Goal: Task Accomplishment & Management: Manage account settings

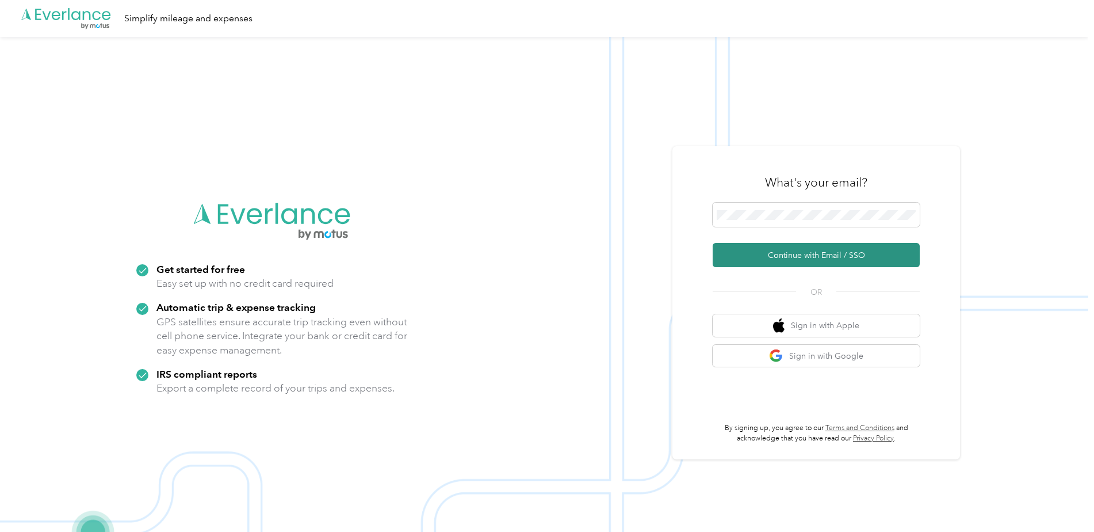
click at [820, 259] on button "Continue with Email / SSO" at bounding box center [816, 255] width 207 height 24
click at [802, 250] on button "Continue with Email / SSO" at bounding box center [816, 255] width 207 height 24
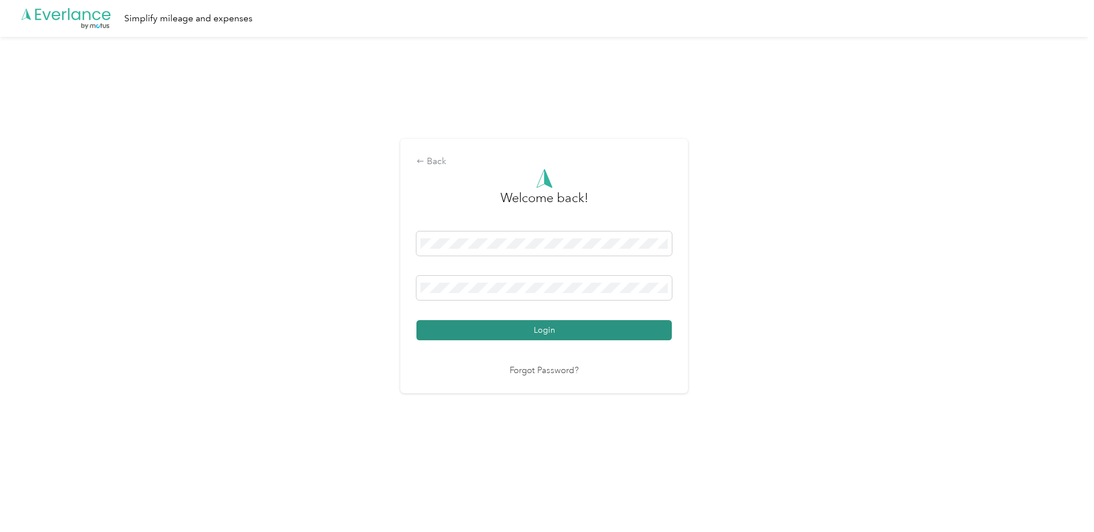
click at [540, 327] on button "Login" at bounding box center [544, 330] width 255 height 20
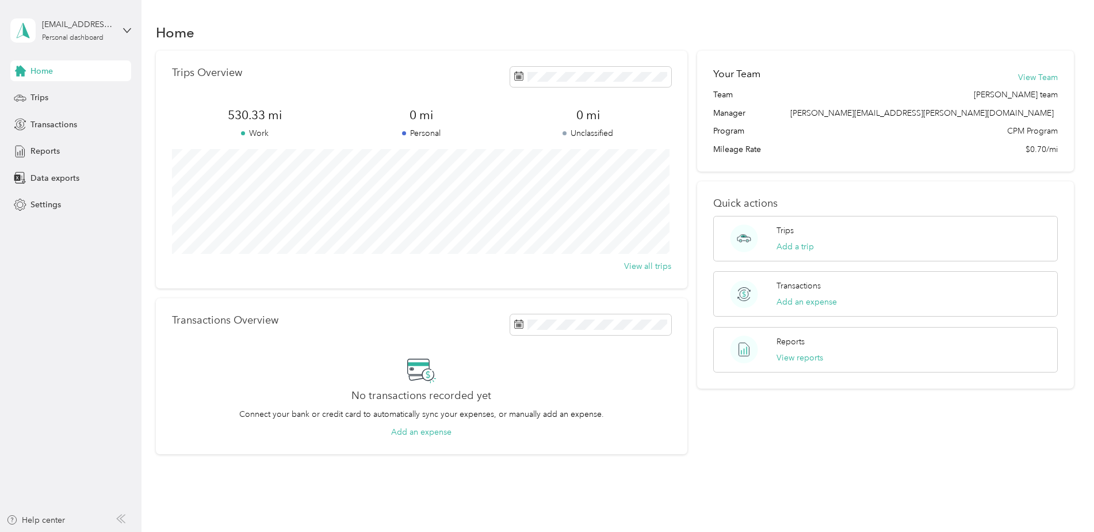
click at [390, 70] on div "Trips Overview" at bounding box center [421, 77] width 499 height 20
click at [47, 97] on span "Trips" at bounding box center [39, 97] width 18 height 12
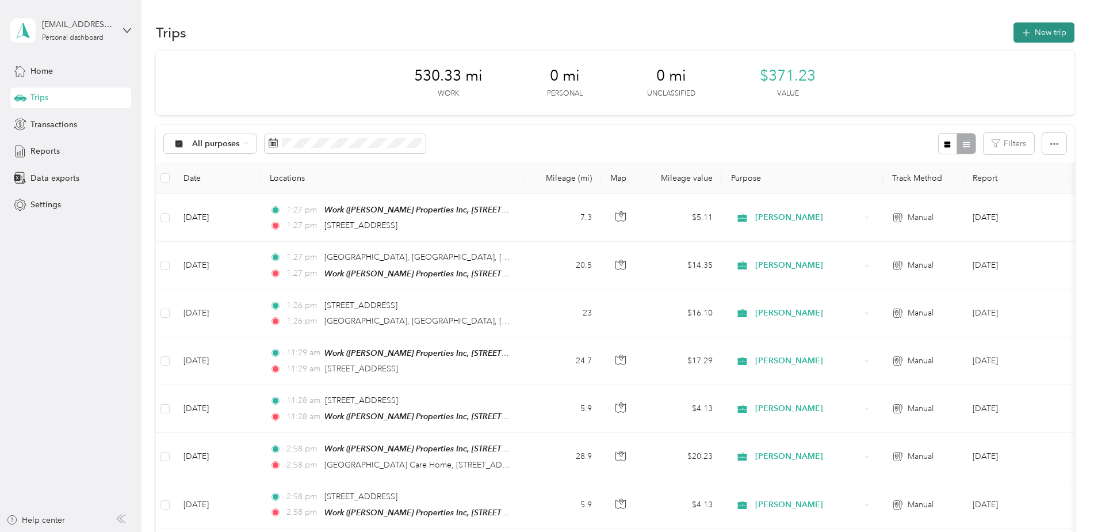
click at [1023, 28] on icon "button" at bounding box center [1026, 32] width 13 height 13
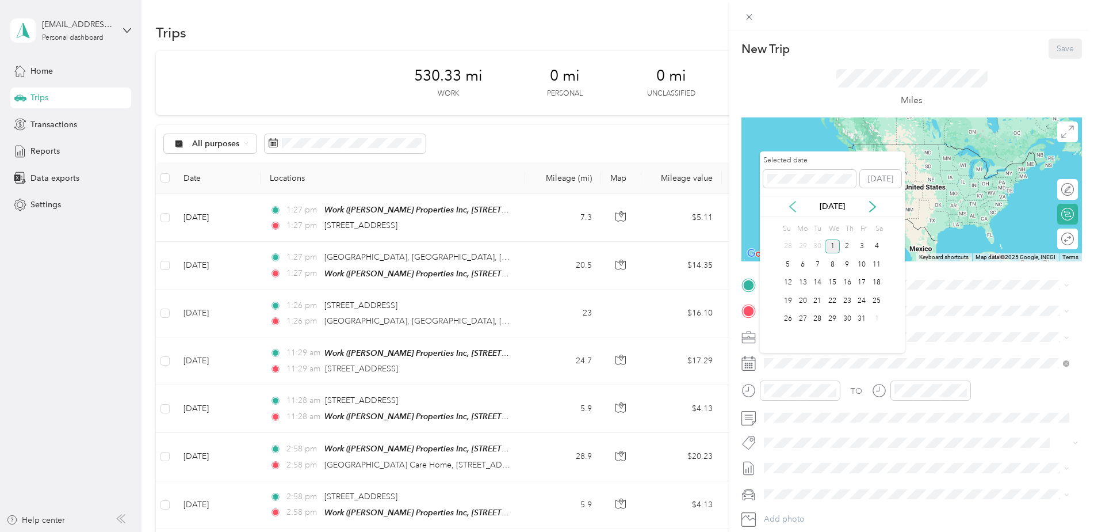
click at [794, 211] on icon at bounding box center [793, 207] width 12 height 12
click at [821, 319] on div "30" at bounding box center [817, 319] width 15 height 14
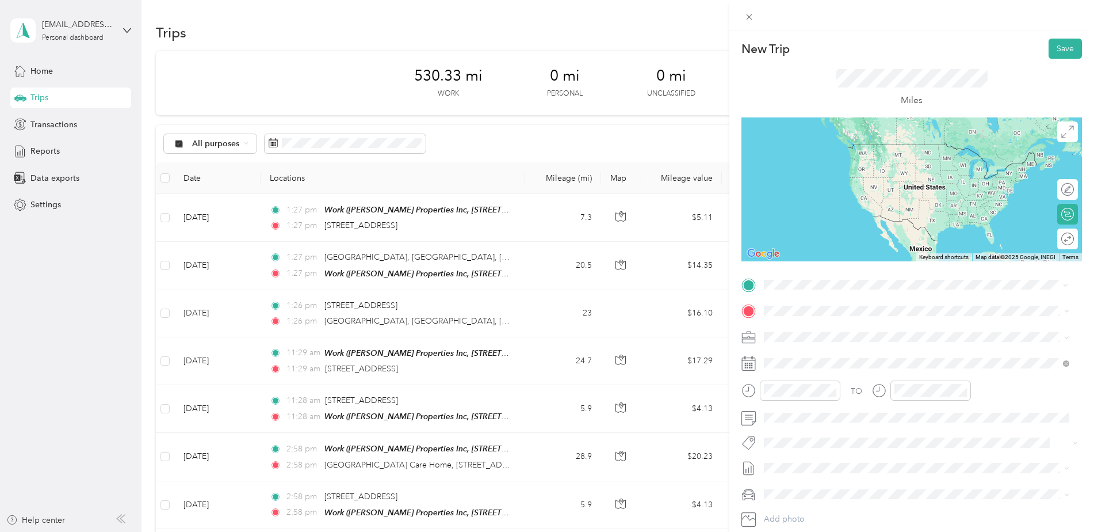
click at [785, 327] on div "[STREET_ADDRESS][US_STATE]" at bounding box center [916, 327] width 297 height 16
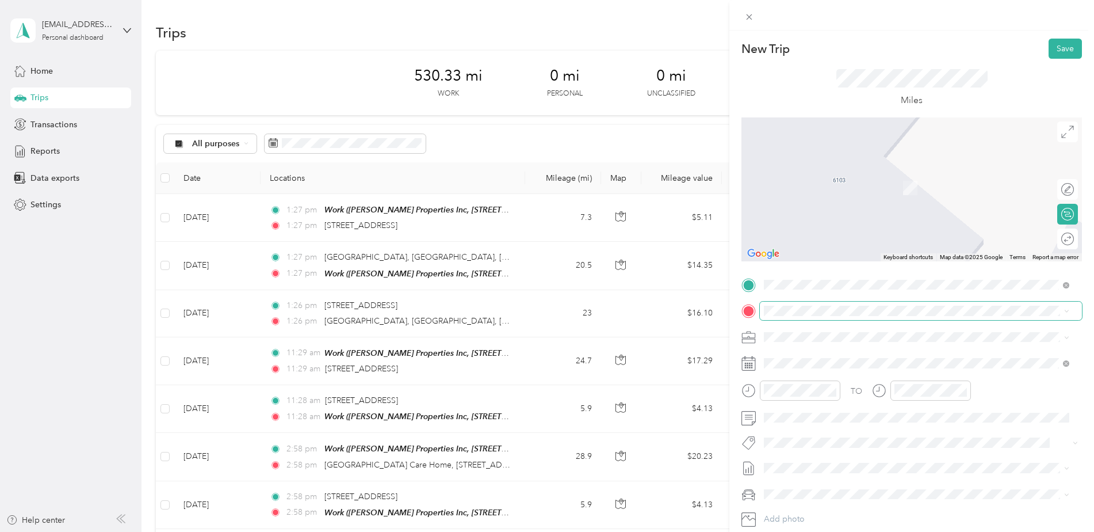
click at [789, 318] on span at bounding box center [921, 311] width 322 height 18
click at [805, 372] on span "[PERSON_NAME] Properties Inc, [STREET_ADDRESS][GEOGRAPHIC_DATA][PERSON_NAME], […" at bounding box center [924, 375] width 277 height 22
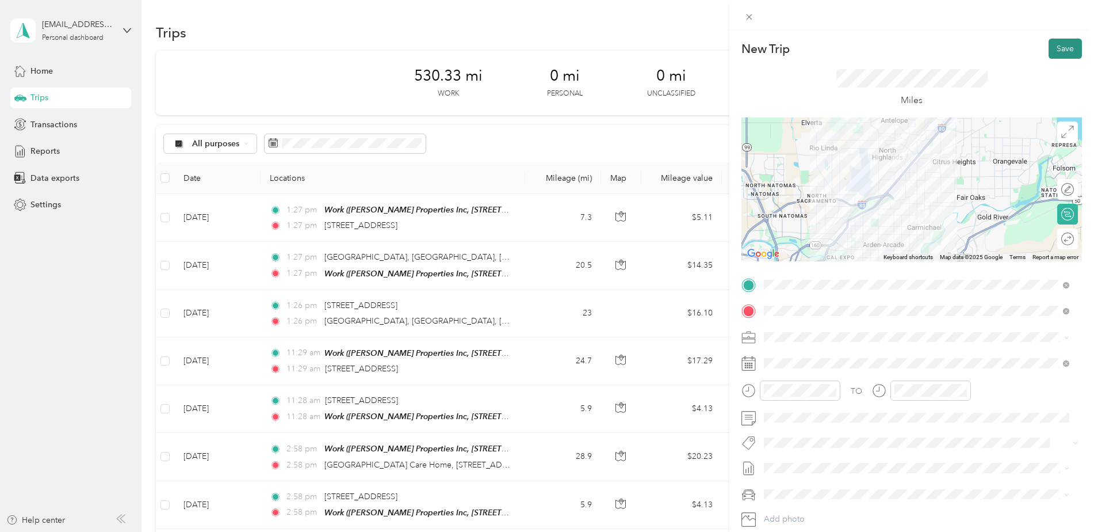
click at [1061, 49] on button "Save" at bounding box center [1065, 49] width 33 height 20
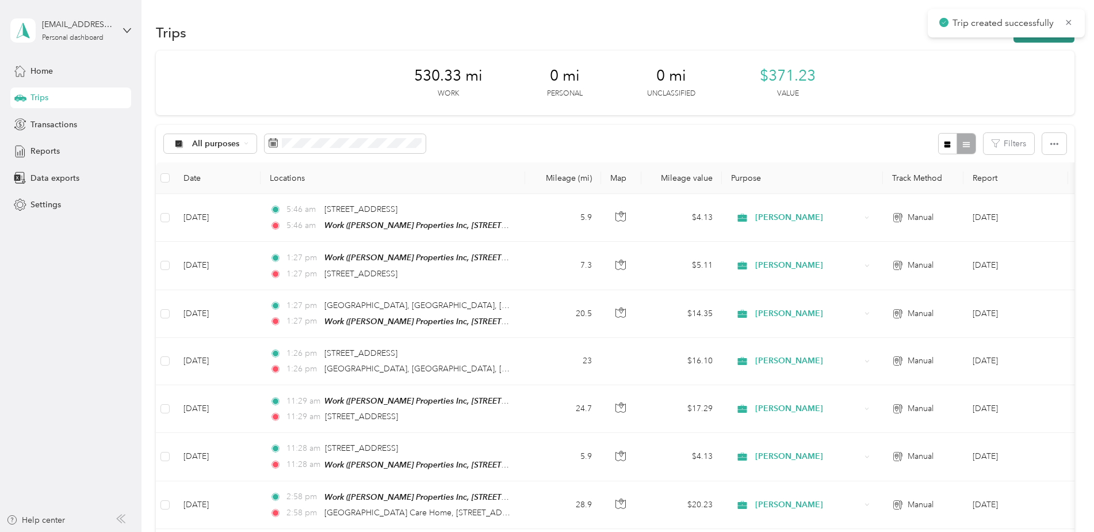
click at [1053, 40] on button "New trip" at bounding box center [1044, 32] width 61 height 20
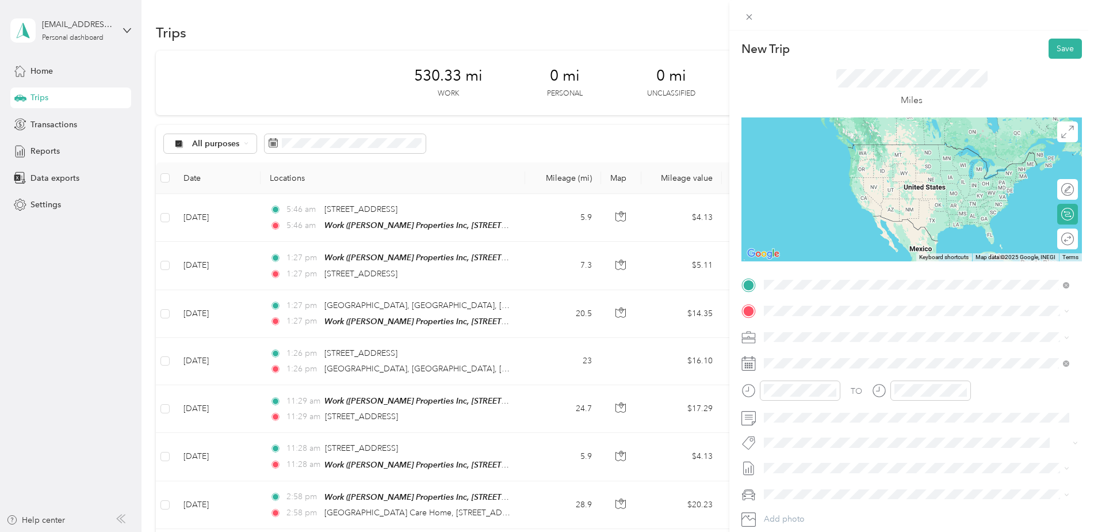
click at [800, 339] on span "[PERSON_NAME] Properties Inc, [STREET_ADDRESS][GEOGRAPHIC_DATA][PERSON_NAME], […" at bounding box center [924, 349] width 277 height 22
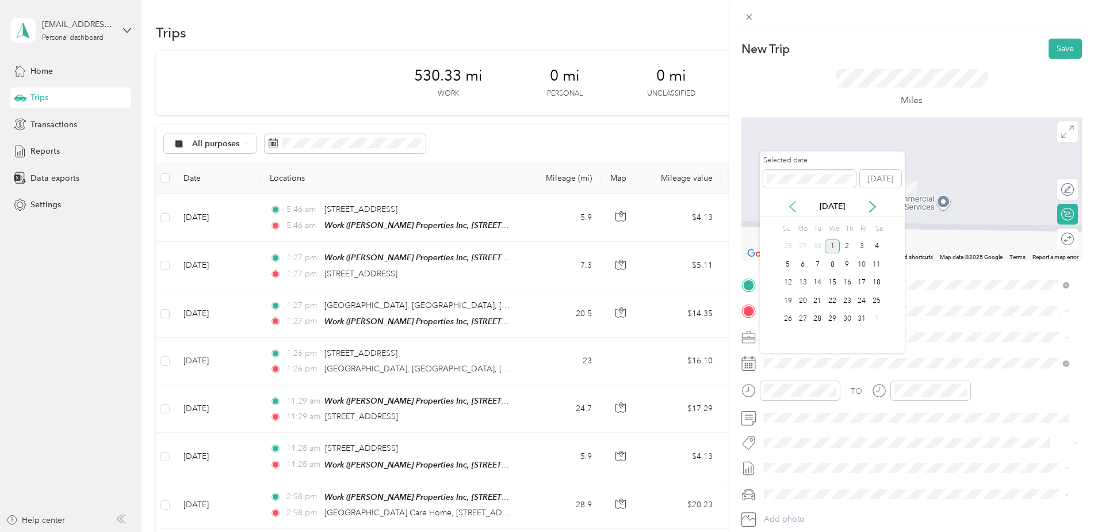
click at [796, 207] on icon at bounding box center [793, 207] width 12 height 12
drag, startPoint x: 821, startPoint y: 318, endPoint x: 819, endPoint y: 327, distance: 9.3
click at [820, 318] on div "30" at bounding box center [817, 319] width 15 height 14
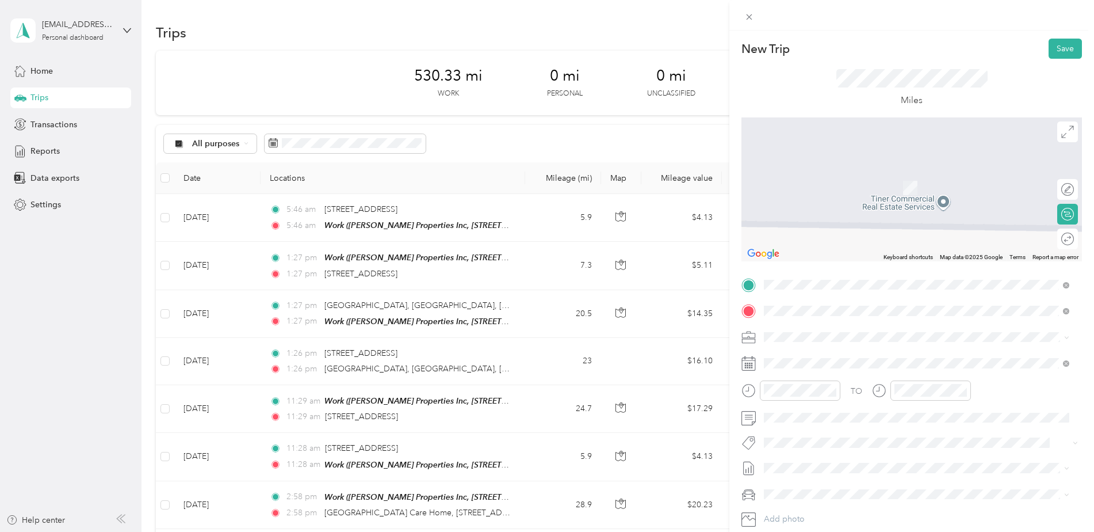
click at [907, 353] on span "4944 Covered Wagon Cir Folsom, [US_STATE] 95630, [GEOGRAPHIC_DATA]" at bounding box center [879, 357] width 186 height 20
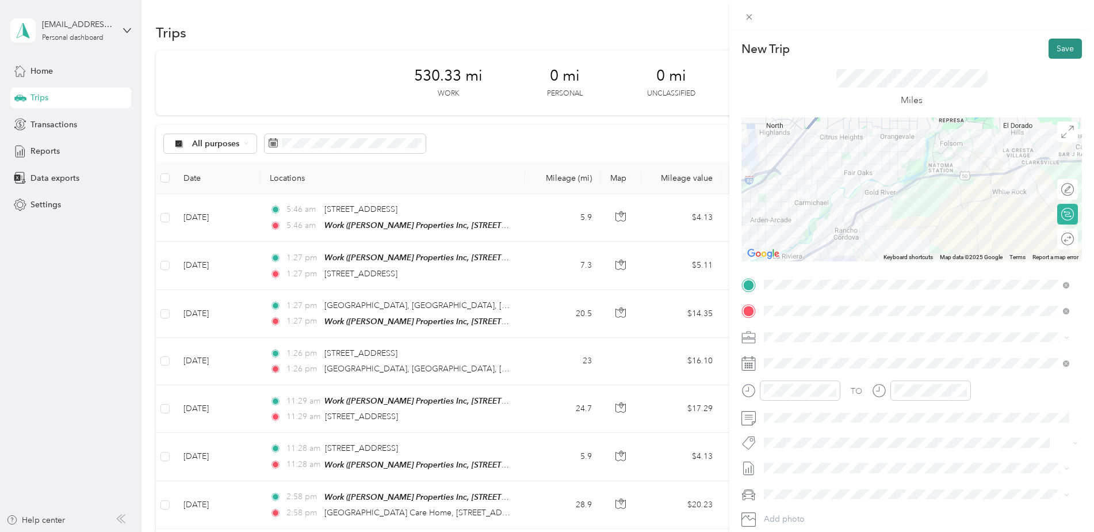
click at [1059, 47] on button "Save" at bounding box center [1065, 49] width 33 height 20
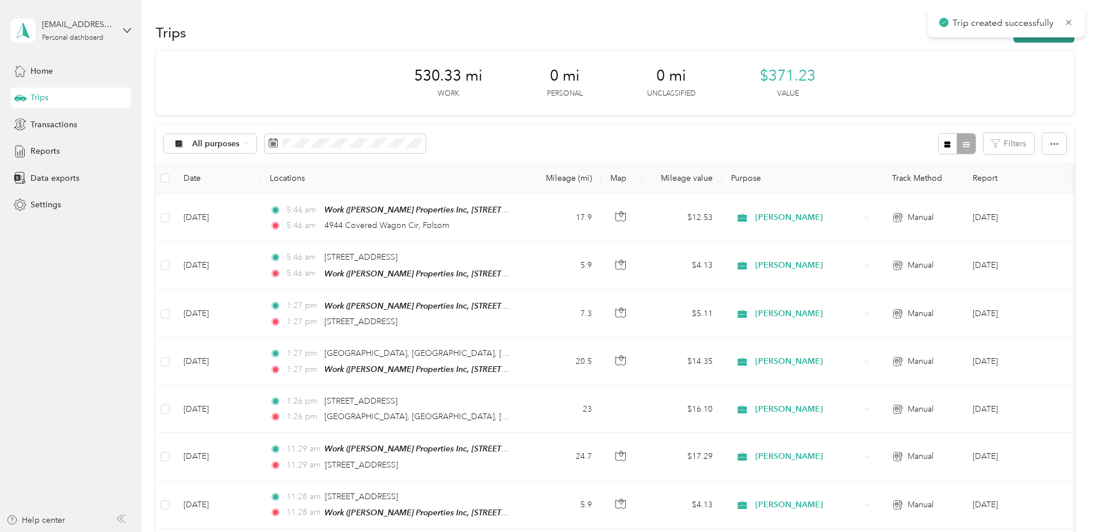
click at [1054, 40] on button "New trip" at bounding box center [1044, 32] width 61 height 20
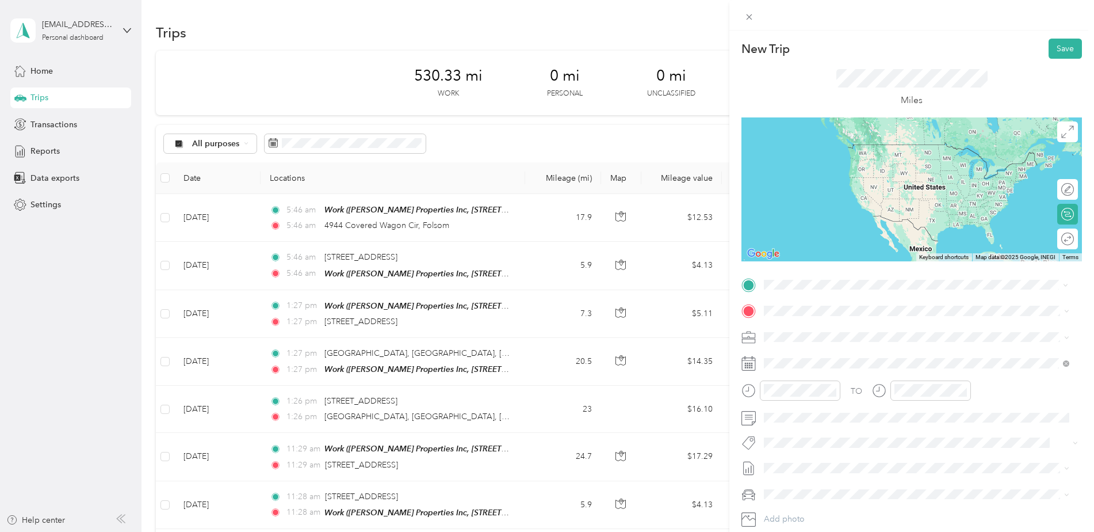
click at [826, 325] on span "4944 Covered Wagon Cir Folsom, [US_STATE] 95630, [GEOGRAPHIC_DATA]" at bounding box center [879, 331] width 186 height 20
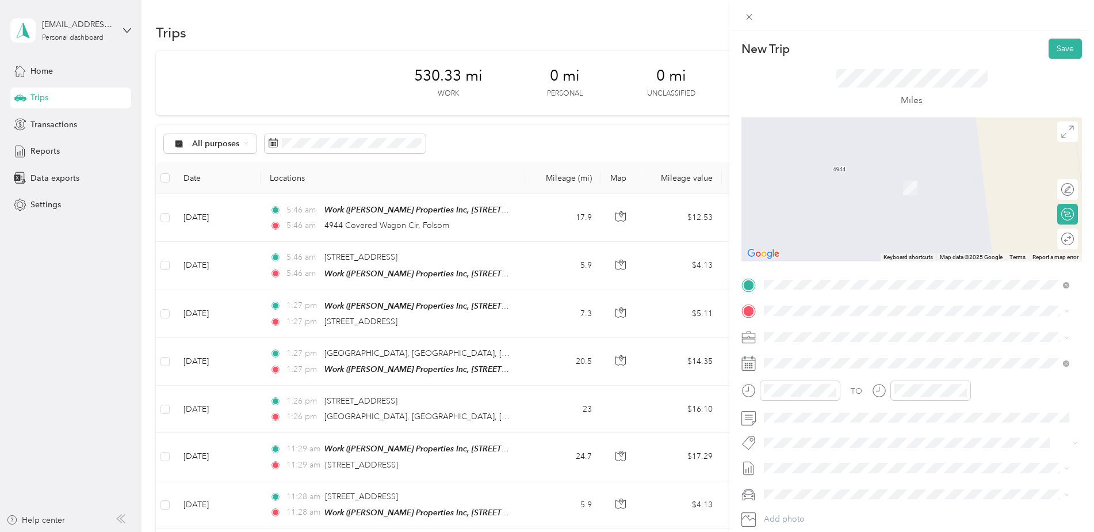
click at [753, 363] on rect at bounding box center [753, 364] width 2 height 2
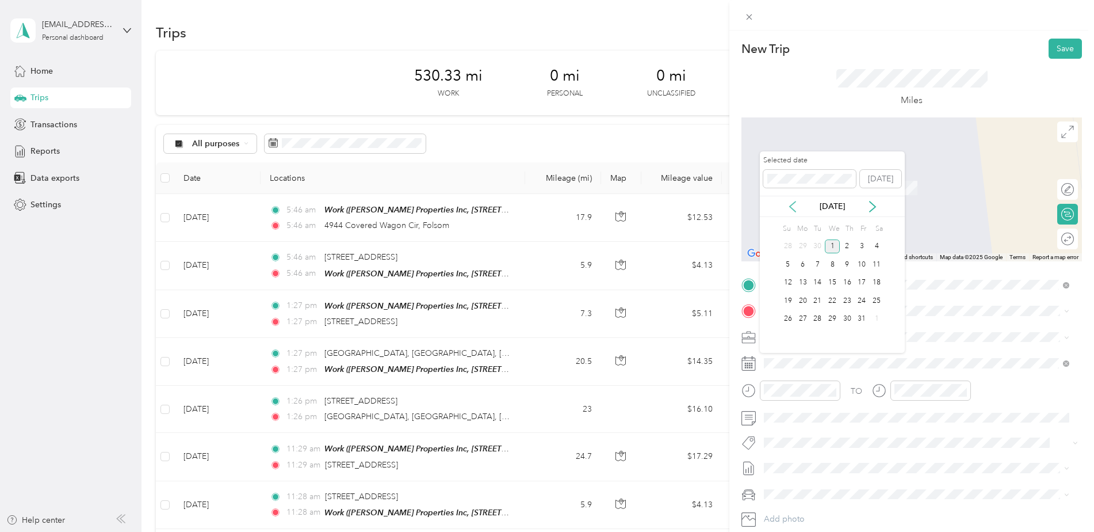
click at [796, 208] on icon at bounding box center [793, 207] width 12 height 12
click at [818, 319] on div "30" at bounding box center [817, 319] width 15 height 14
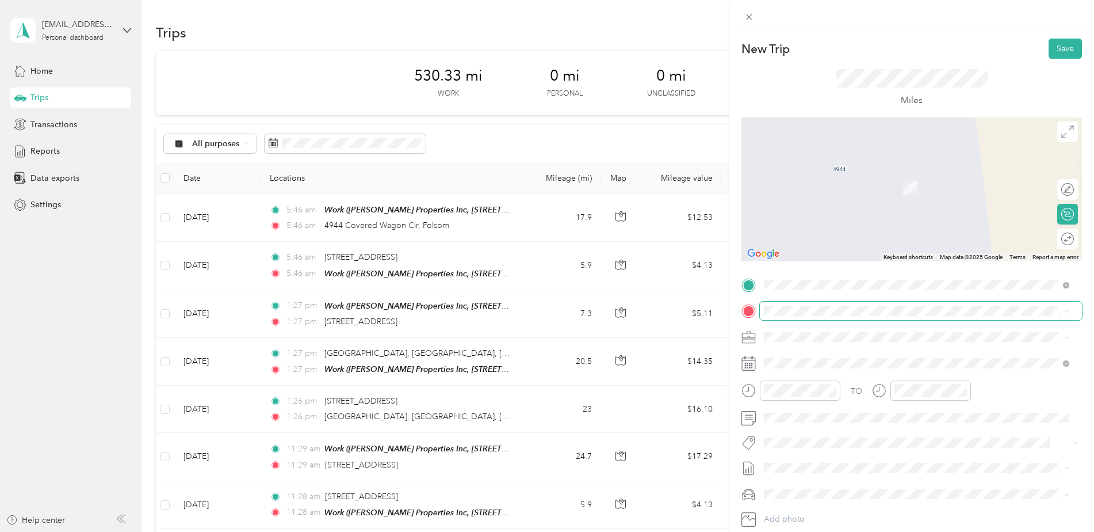
click at [817, 304] on span at bounding box center [921, 311] width 322 height 18
click at [811, 357] on span "[GEOGRAPHIC_DATA][US_STATE], [GEOGRAPHIC_DATA]" at bounding box center [892, 352] width 212 height 10
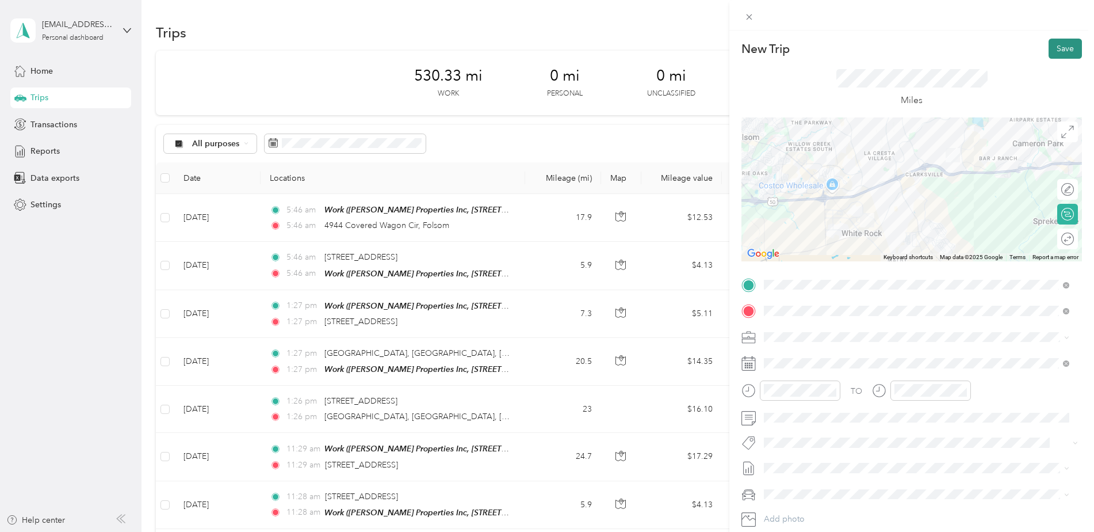
click at [1049, 49] on button "Save" at bounding box center [1065, 49] width 33 height 20
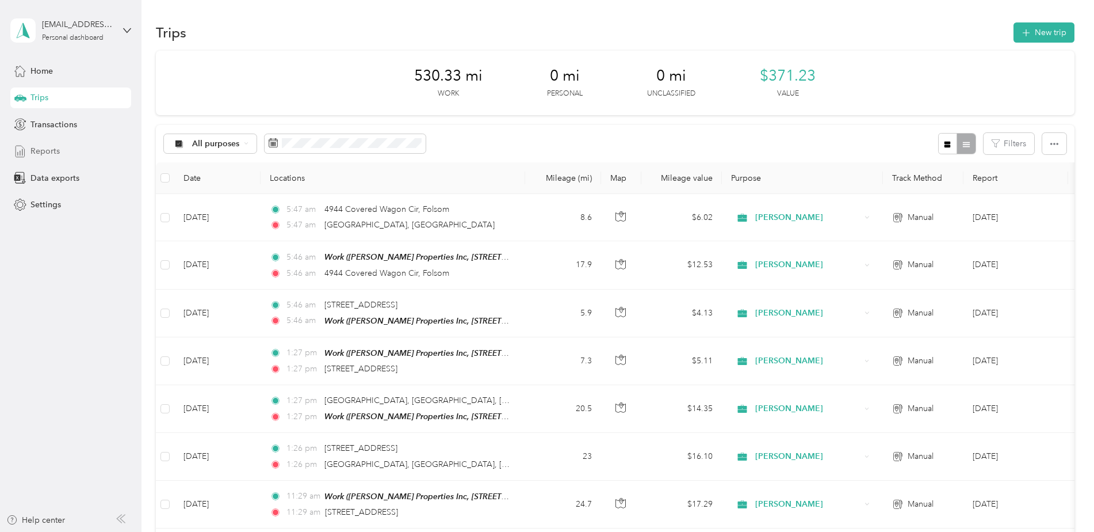
click at [58, 150] on span "Reports" at bounding box center [44, 151] width 29 height 12
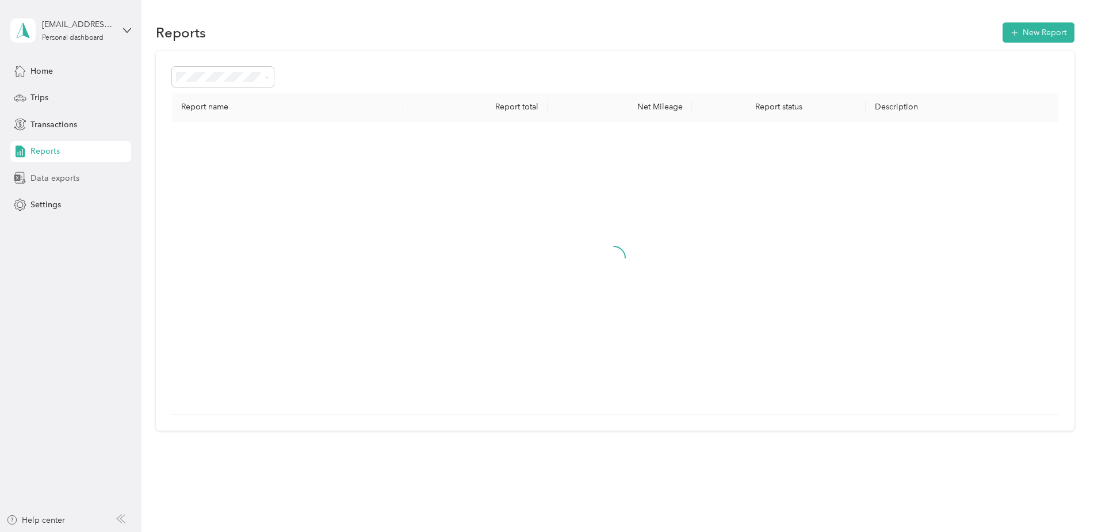
click at [56, 173] on span "Data exports" at bounding box center [54, 178] width 49 height 12
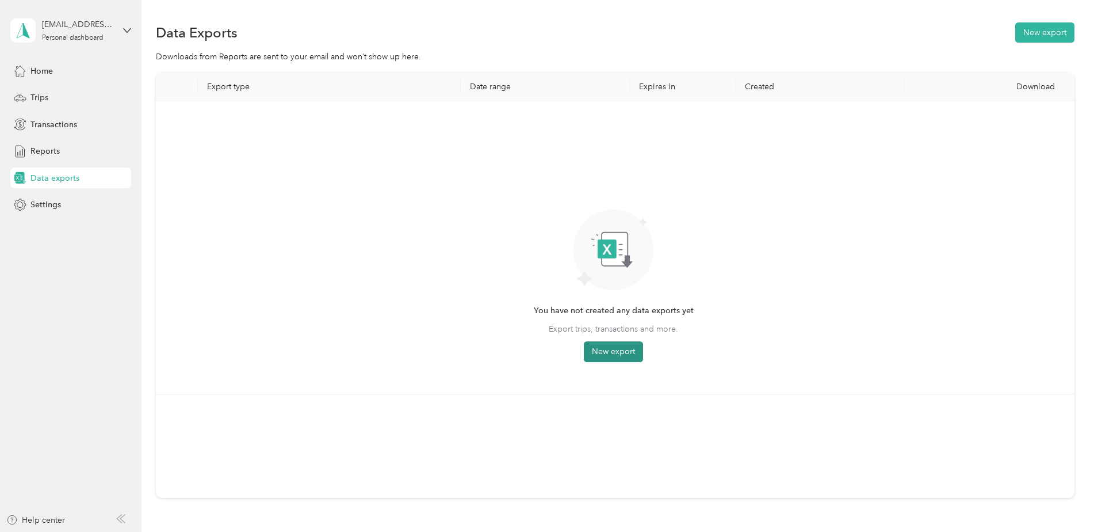
click at [616, 346] on button "New export" at bounding box center [613, 351] width 59 height 21
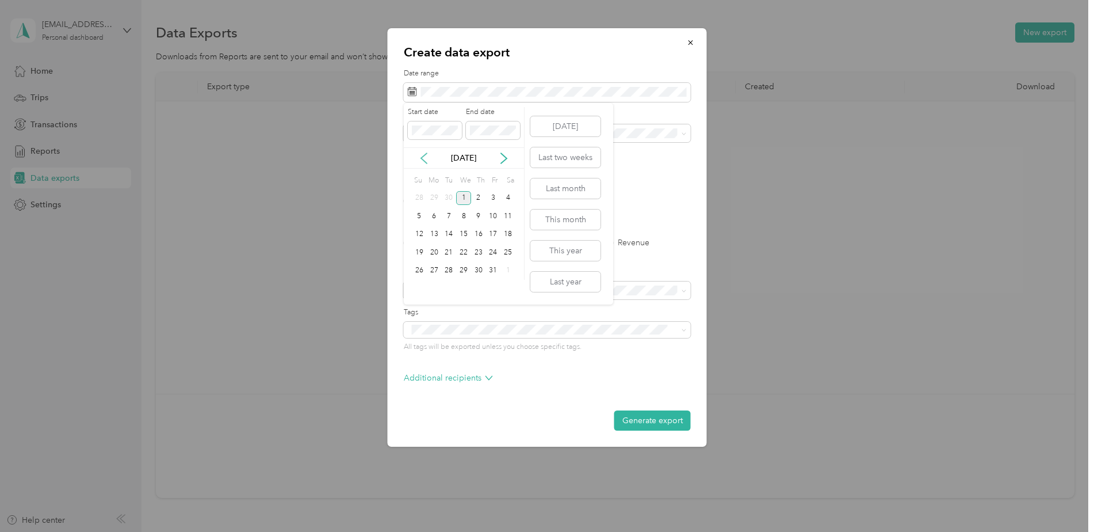
click at [423, 157] on icon at bounding box center [424, 158] width 6 height 10
click at [432, 199] on div "1" at bounding box center [434, 198] width 15 height 14
click at [453, 269] on div "30" at bounding box center [448, 271] width 15 height 14
click at [490, 201] on label "PDF" at bounding box center [501, 201] width 28 height 8
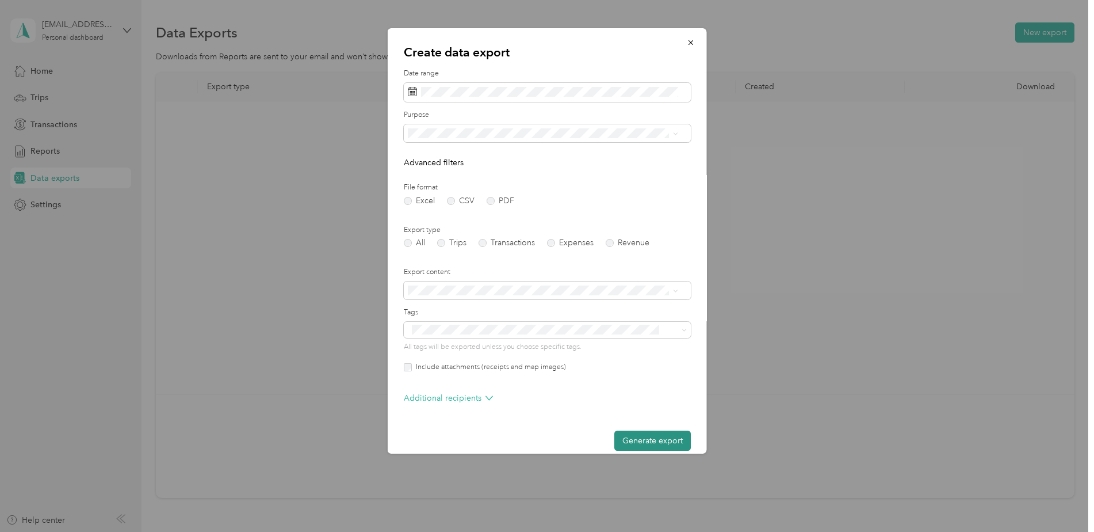
click at [625, 441] on button "Generate export" at bounding box center [653, 440] width 77 height 20
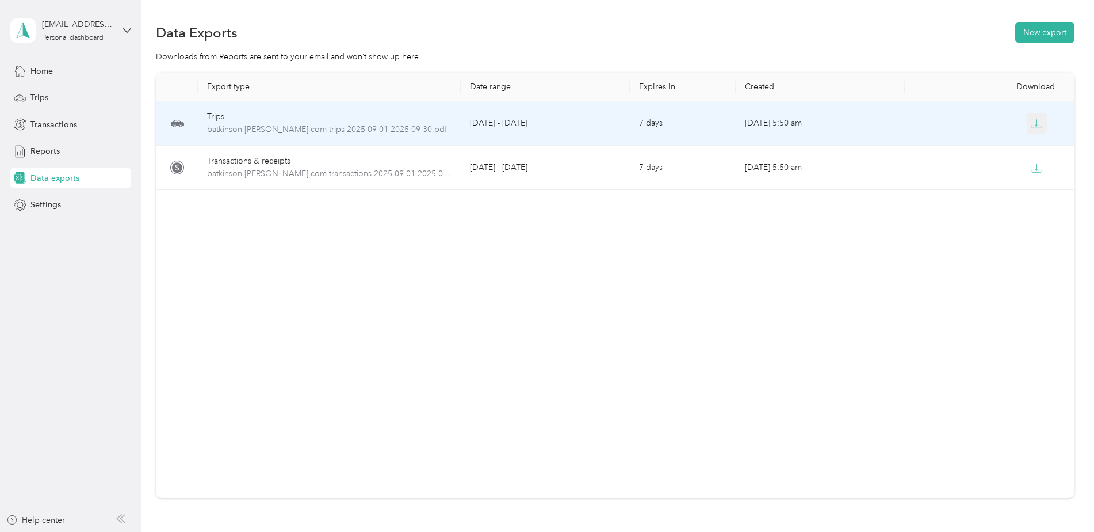
click at [1028, 125] on button "button" at bounding box center [1037, 123] width 21 height 21
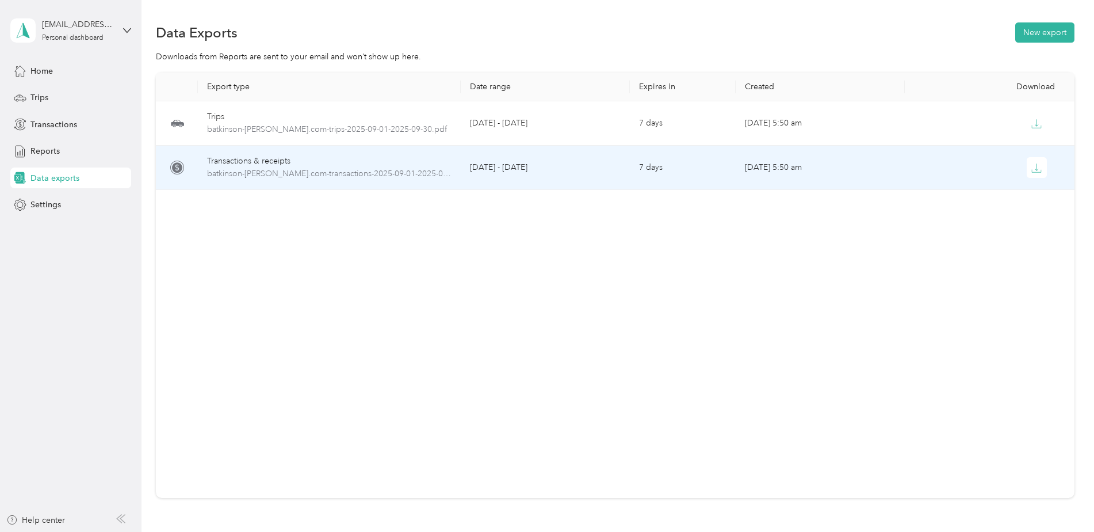
click at [604, 252] on div "Export type Date range Expires in Created Download Trips batkinson-[PERSON_NAME…" at bounding box center [615, 285] width 919 height 425
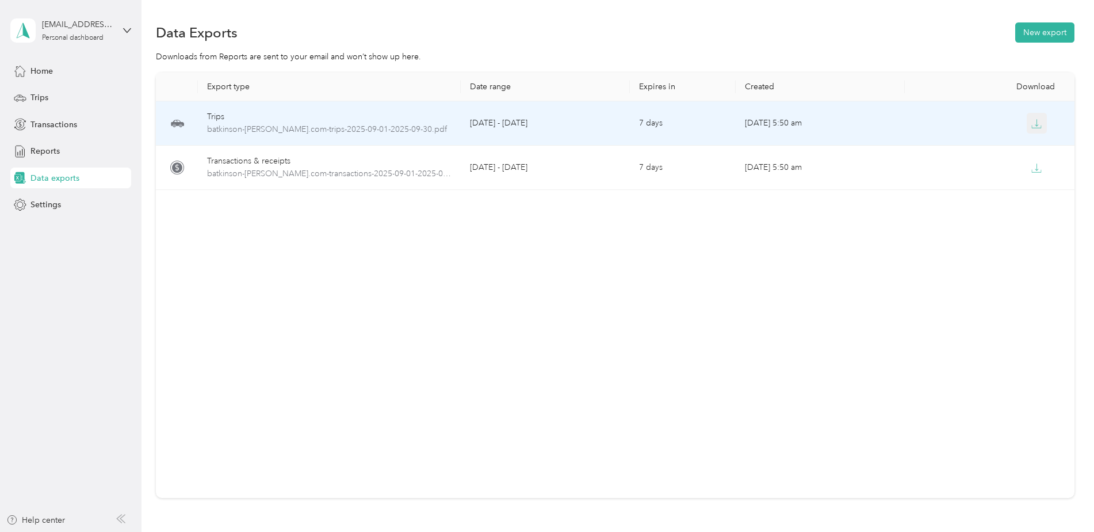
click at [1032, 125] on icon "button" at bounding box center [1037, 124] width 10 height 10
